Goal: Find specific page/section: Find specific page/section

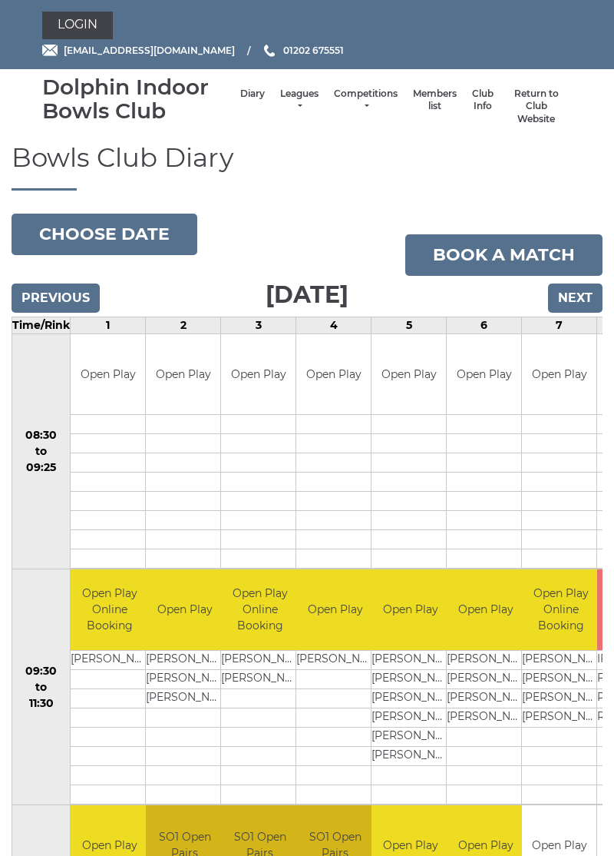
click at [310, 90] on link "Leagues" at bounding box center [299, 100] width 38 height 25
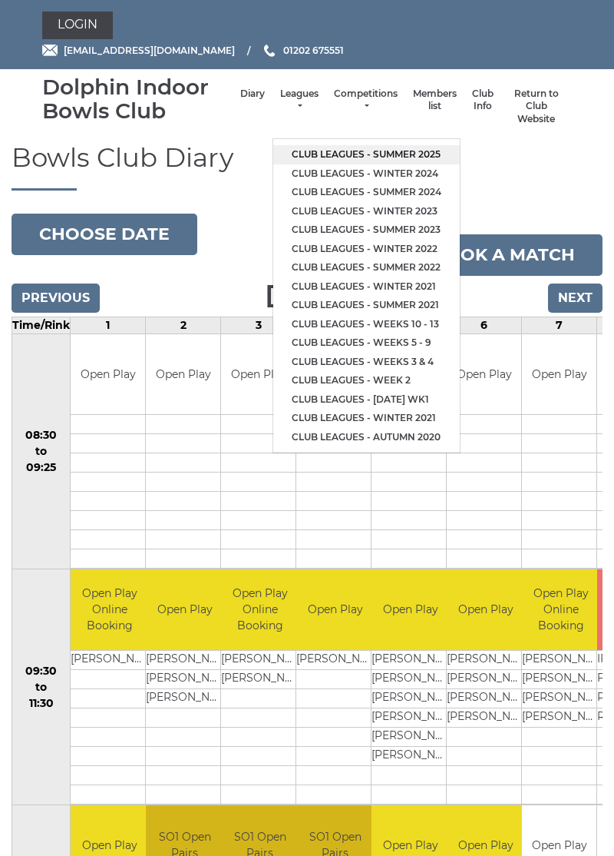
click at [390, 151] on link "Club leagues - Summer 2025" at bounding box center [366, 154] width 187 height 19
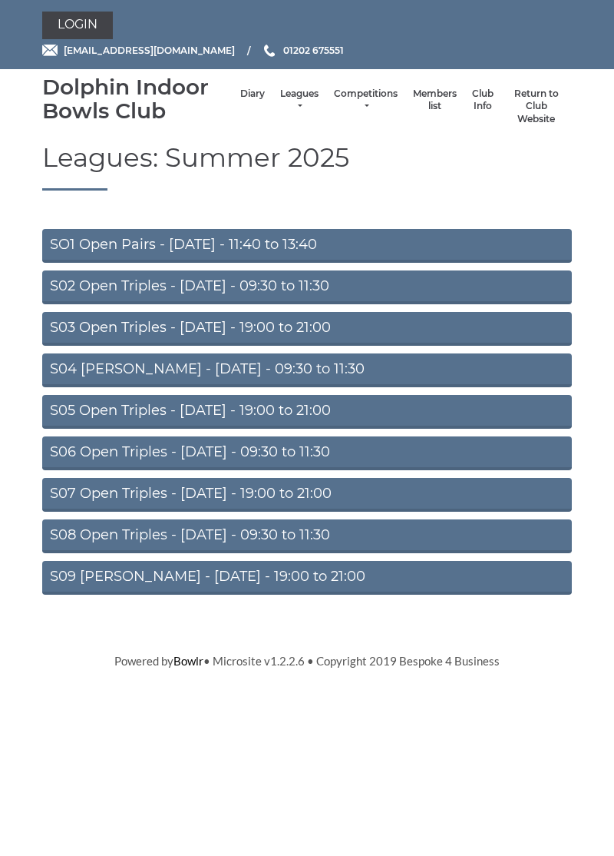
click at [226, 241] on link "SO1 Open Pairs - [DATE] - 11:40 to 13:40" at bounding box center [307, 246] width 530 height 34
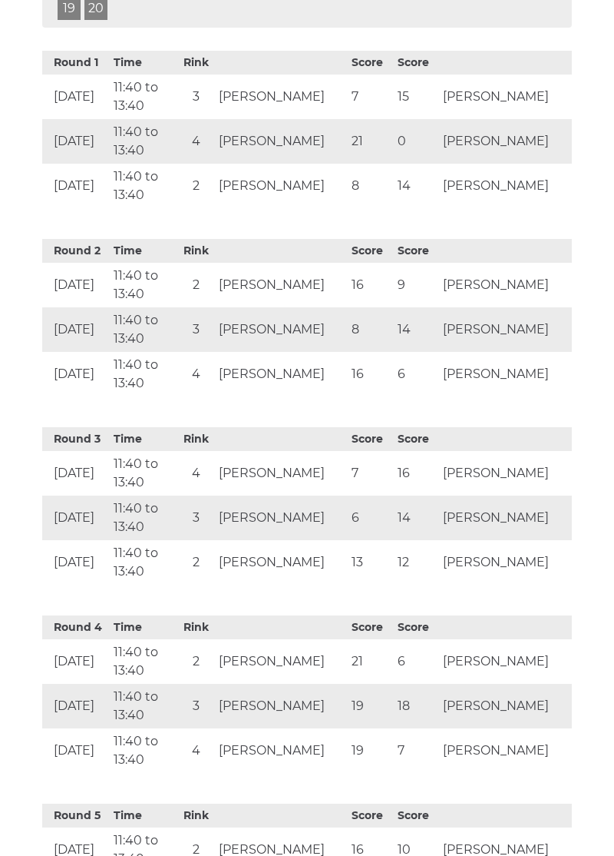
scroll to position [645, 0]
